Goal: Information Seeking & Learning: Learn about a topic

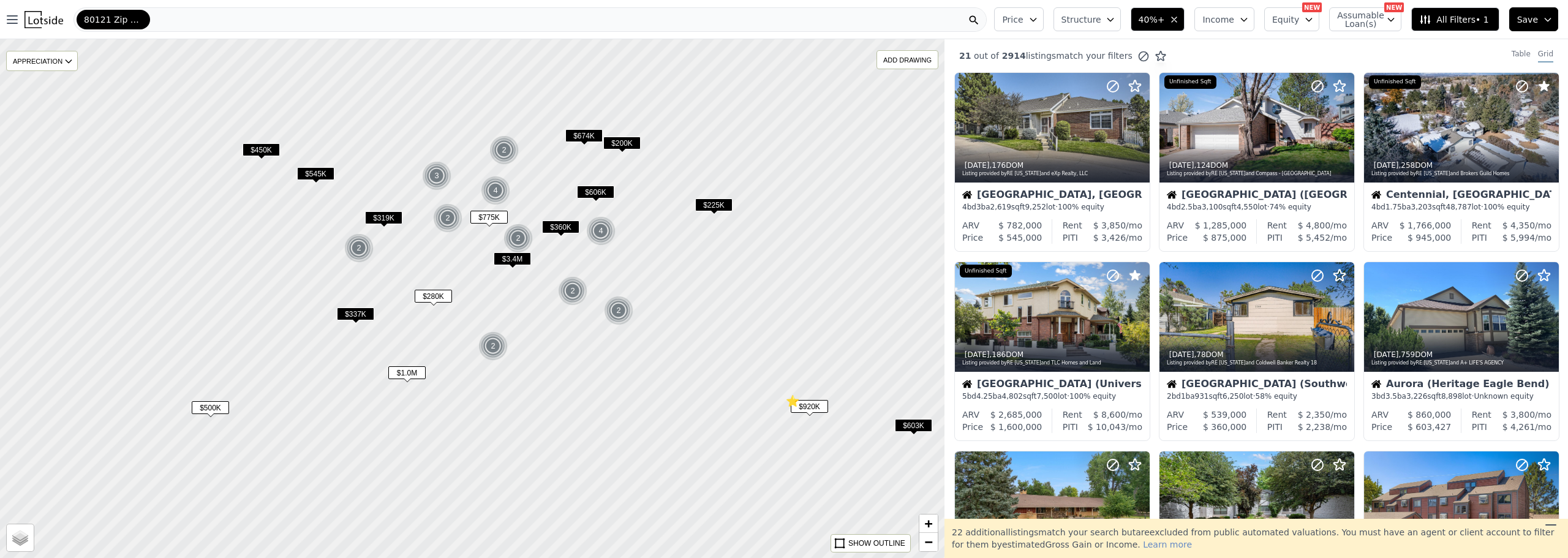
drag, startPoint x: 652, startPoint y: 258, endPoint x: 731, endPoint y: 362, distance: 130.6
click at [731, 362] on div at bounding box center [472, 298] width 1133 height 623
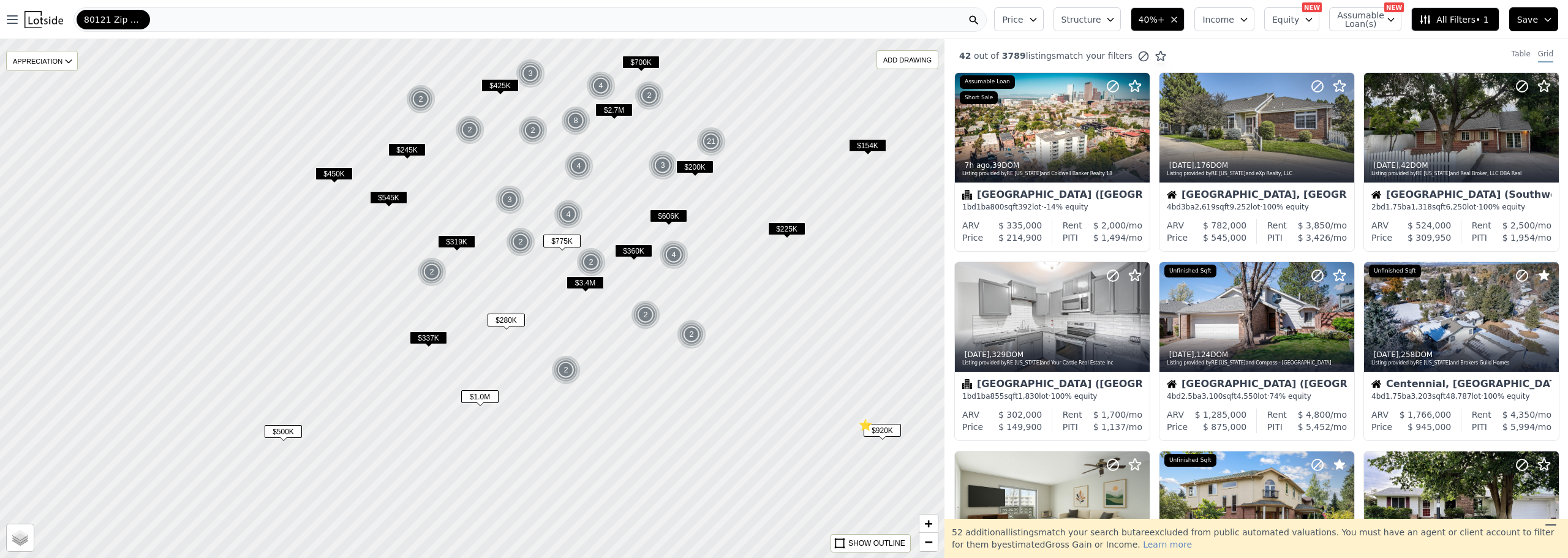
drag, startPoint x: 461, startPoint y: 272, endPoint x: 534, endPoint y: 296, distance: 76.8
click at [534, 296] on div at bounding box center [473, 298] width 1133 height 623
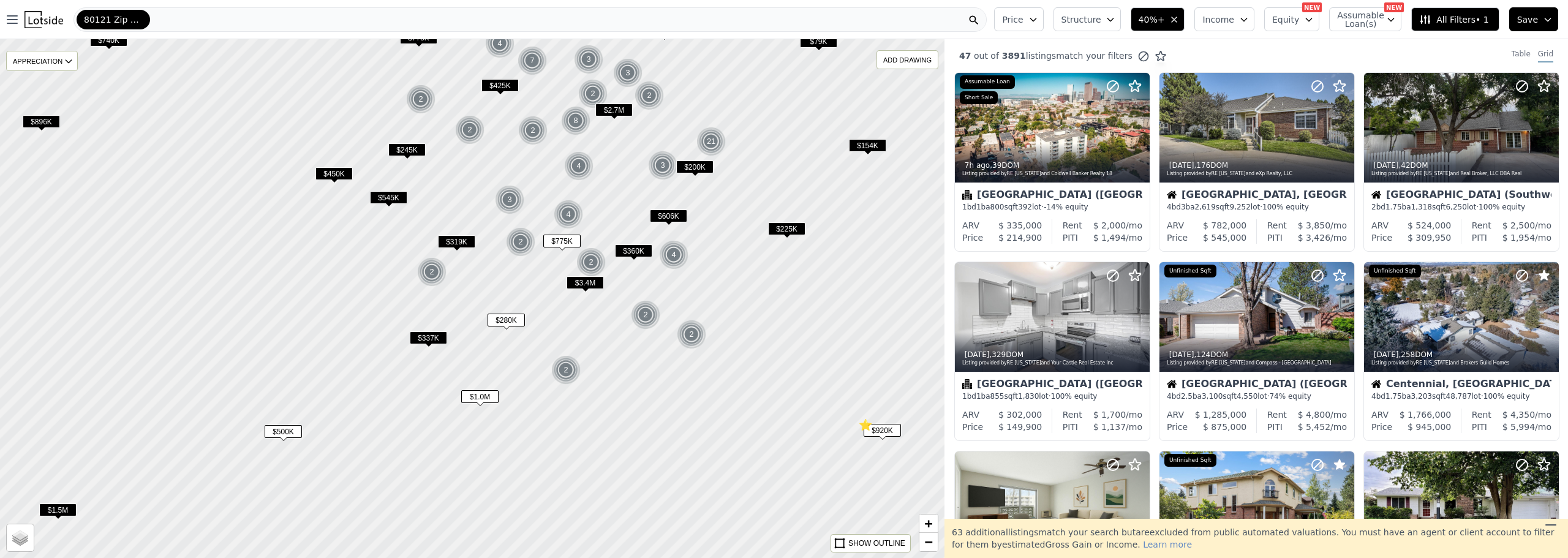
click at [1309, 27] on button "Equity" at bounding box center [1292, 19] width 55 height 24
click at [1366, 21] on span "Assumable Loan(s)" at bounding box center [1357, 19] width 39 height 18
click at [1348, 42] on input "Has Assumable Loan(s)" at bounding box center [1344, 42] width 10 height 10
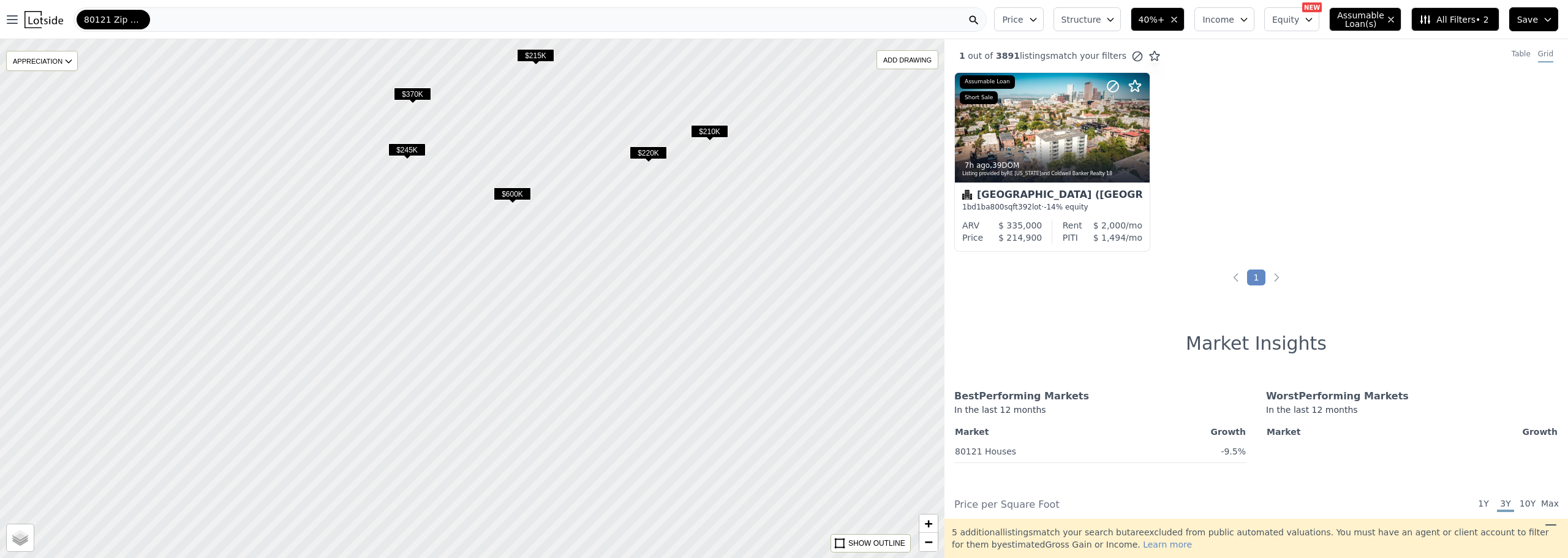
click at [518, 194] on span "$600K" at bounding box center [512, 194] width 38 height 13
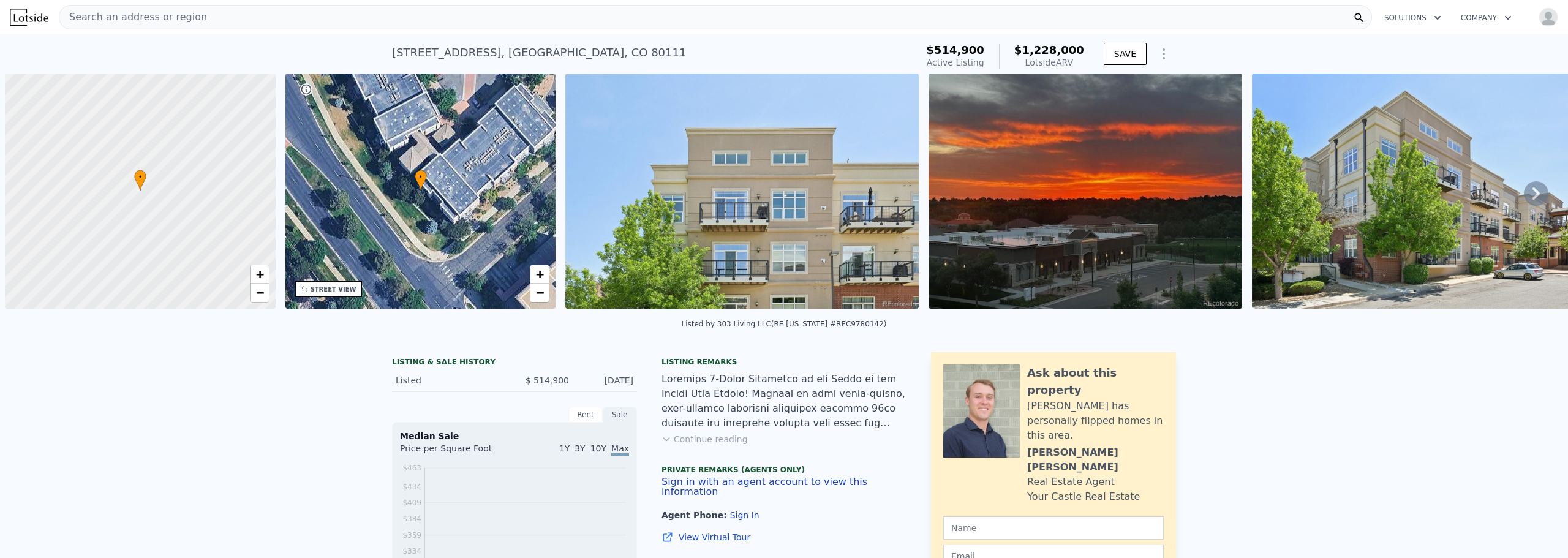
scroll to position [0, 5]
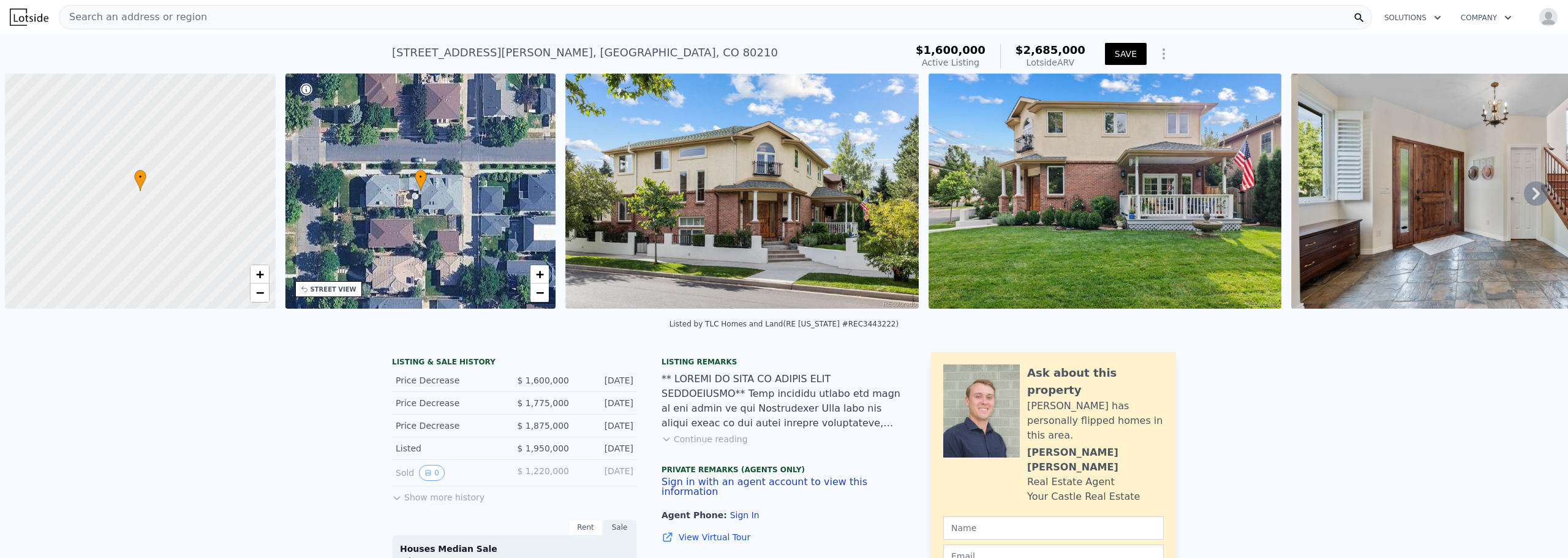
scroll to position [0, 5]
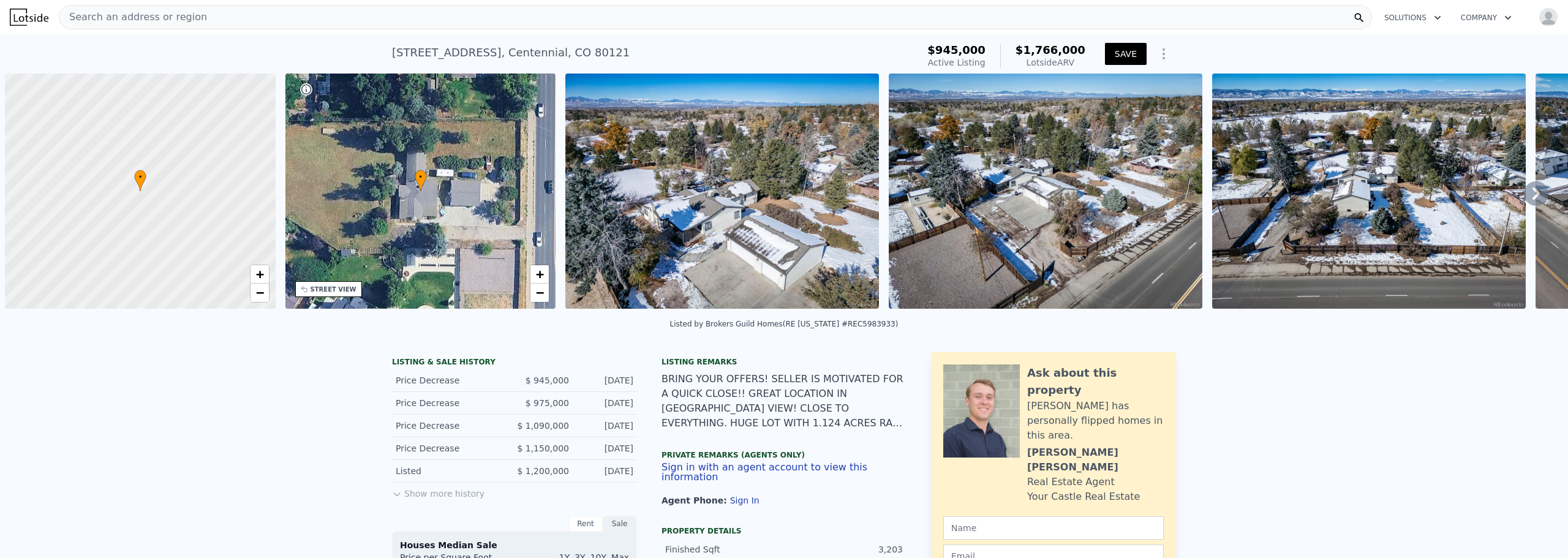
scroll to position [0, 5]
